Goal: Information Seeking & Learning: Learn about a topic

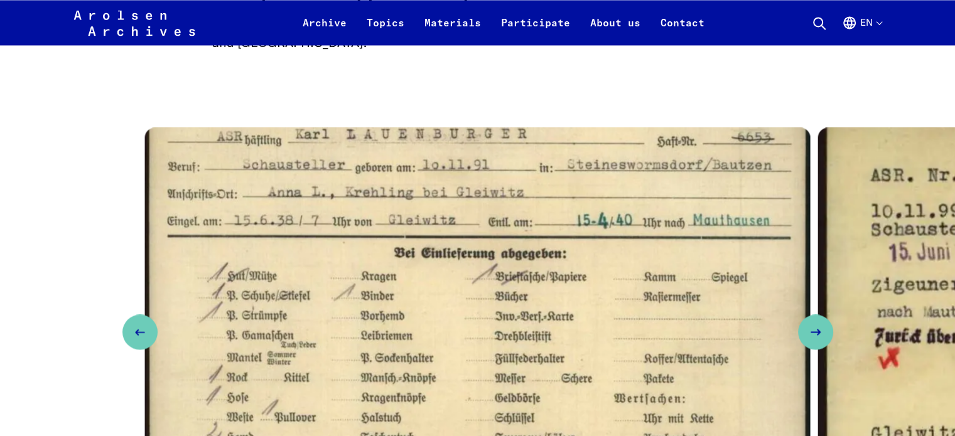
scroll to position [2009, 0]
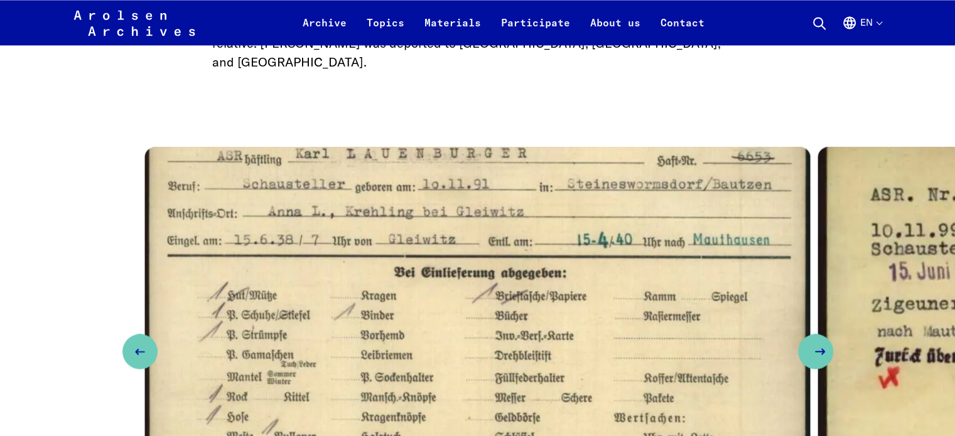
click at [833, 334] on button "Next slide" at bounding box center [815, 351] width 35 height 35
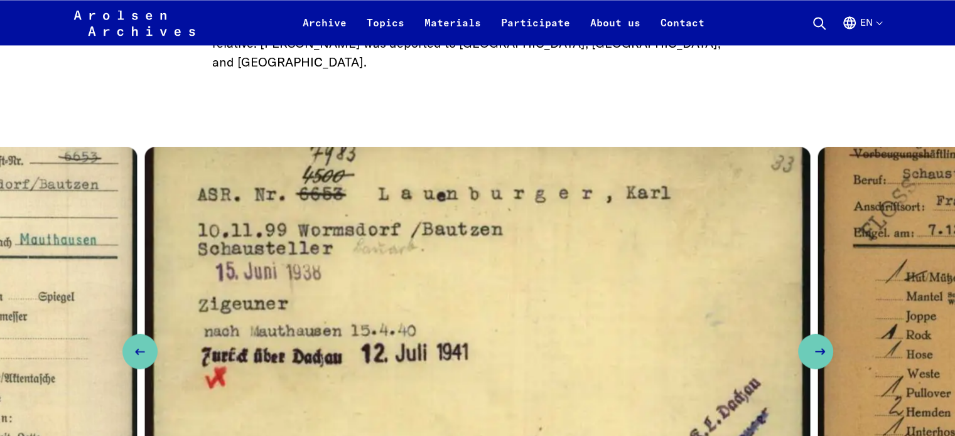
click at [833, 334] on button "Next slide" at bounding box center [815, 351] width 35 height 35
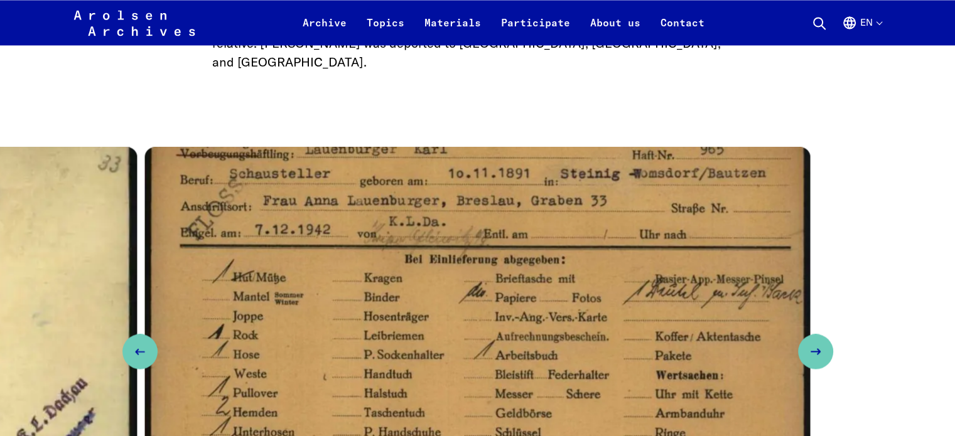
scroll to position [2071, 0]
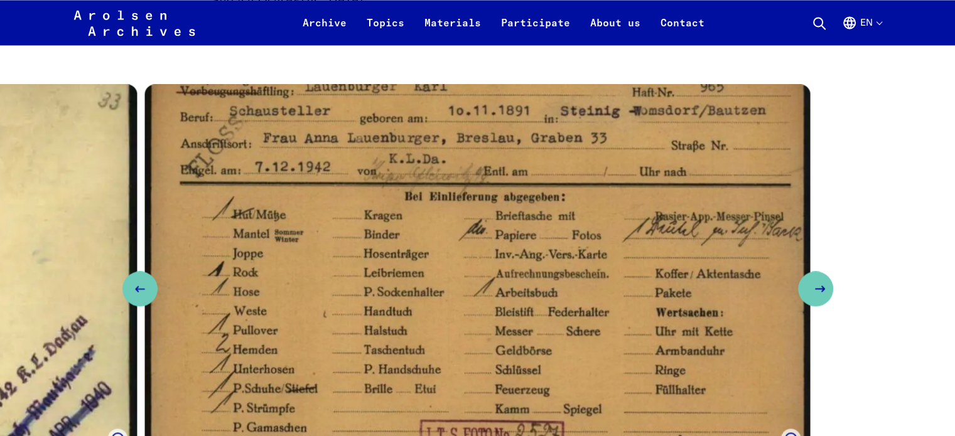
click at [827, 281] on icon "Next slide" at bounding box center [819, 288] width 15 height 15
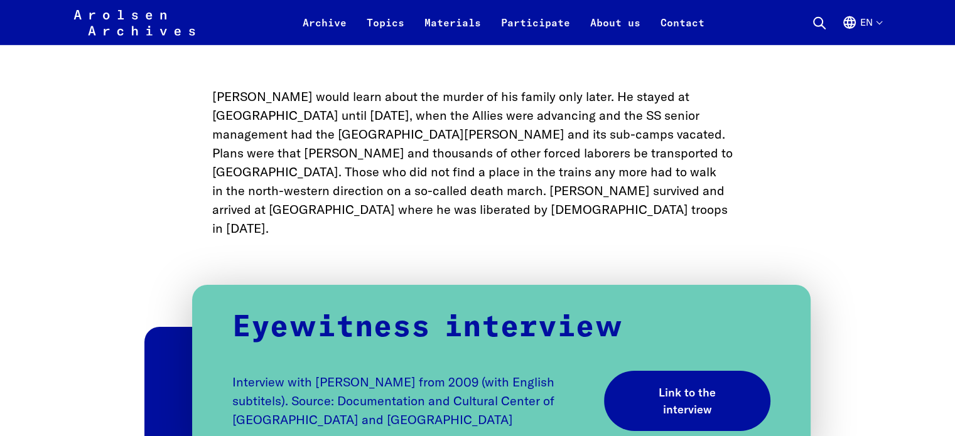
scroll to position [3954, 0]
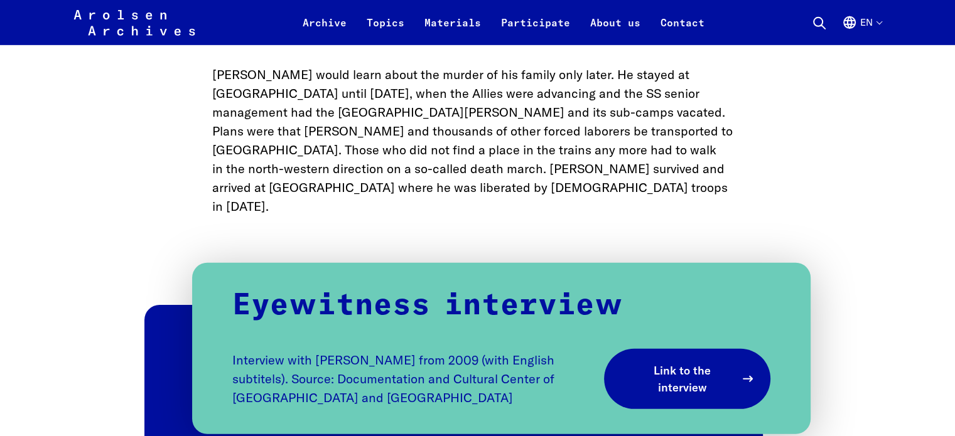
click at [673, 362] on span "Link to the interview" at bounding box center [682, 379] width 107 height 34
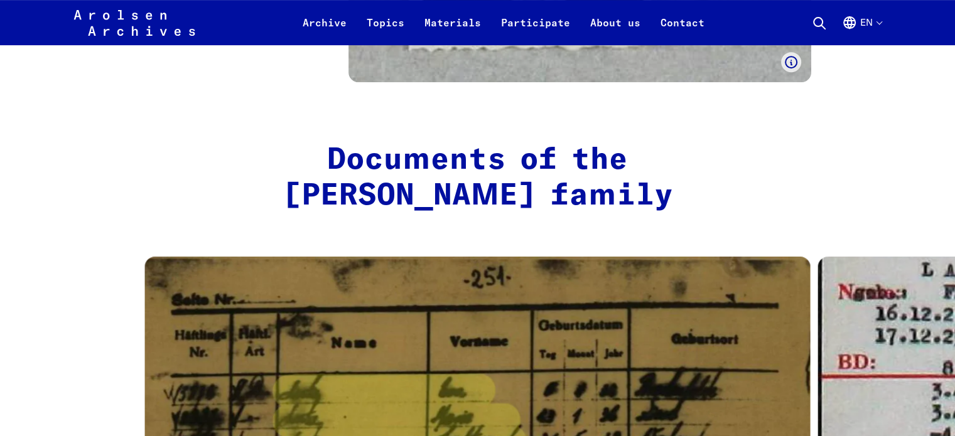
scroll to position [5273, 0]
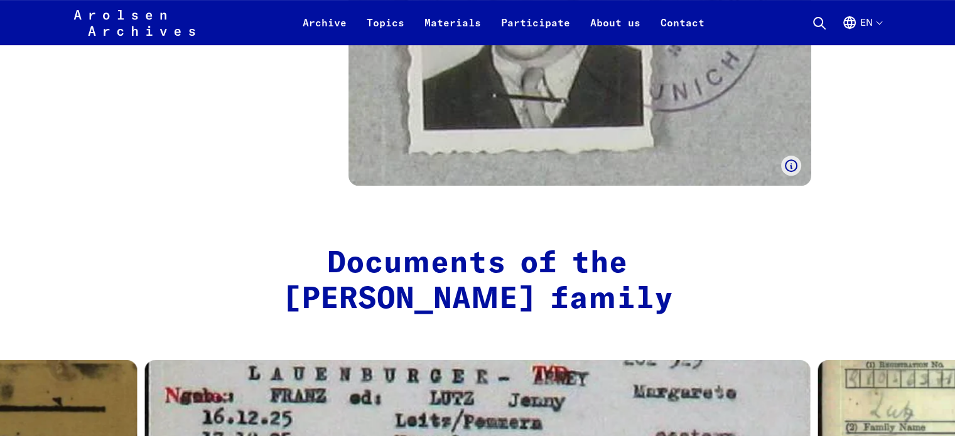
scroll to position [5210, 0]
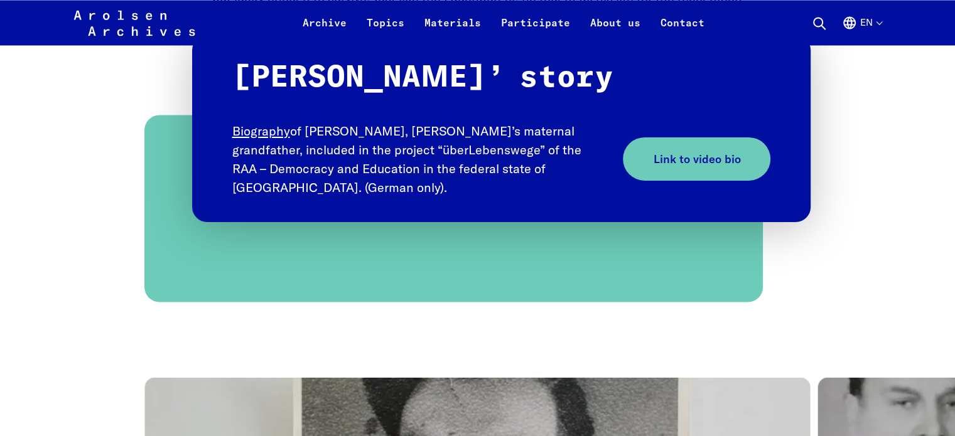
scroll to position [6967, 0]
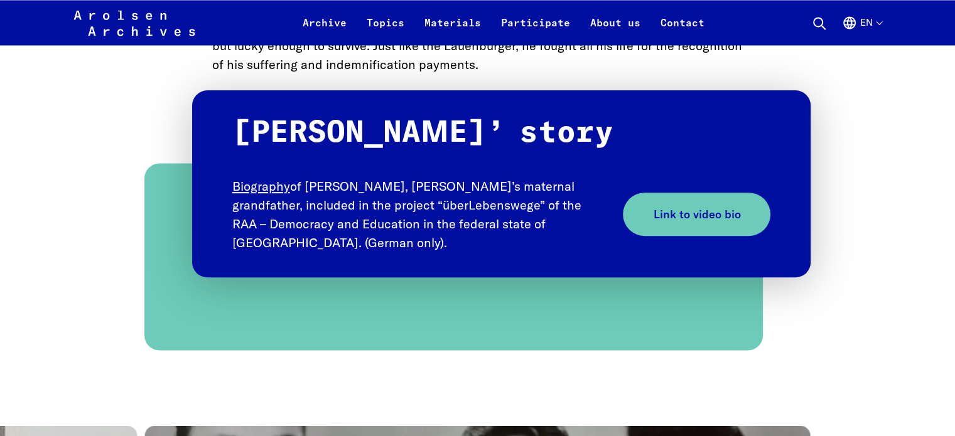
scroll to position [6904, 0]
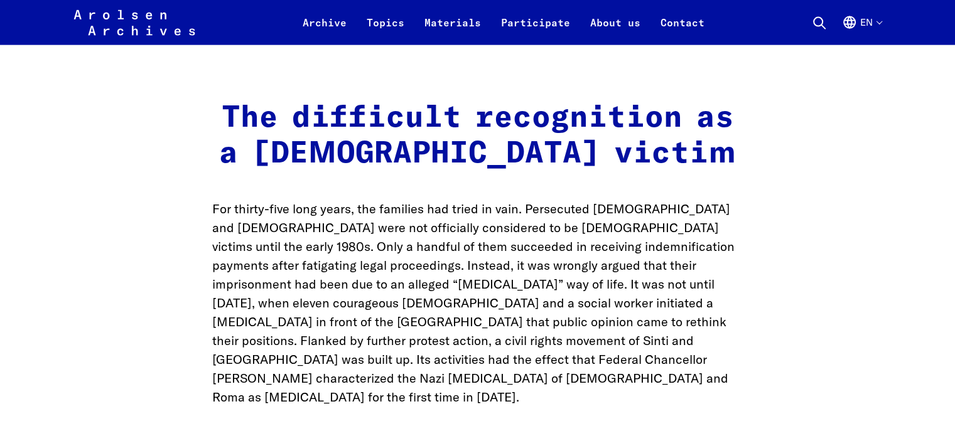
scroll to position [7783, 0]
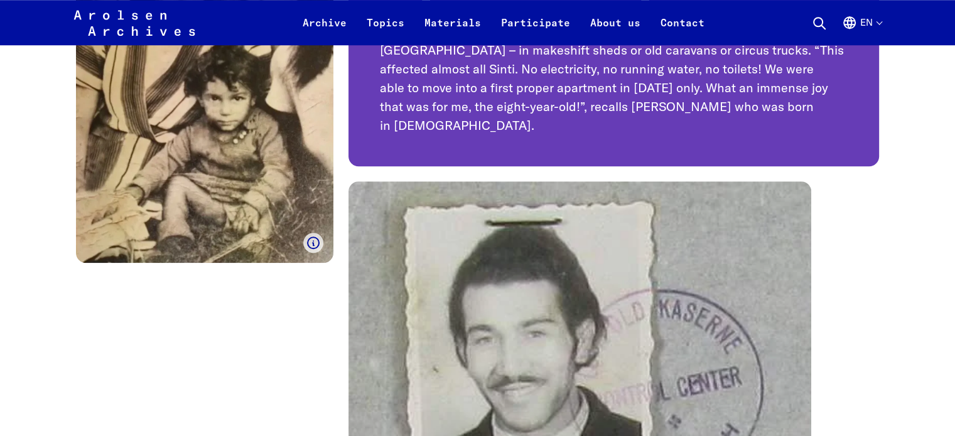
scroll to position [10511, 0]
